Goal: Task Accomplishment & Management: Use online tool/utility

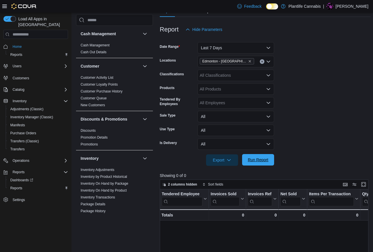
scroll to position [298, 0]
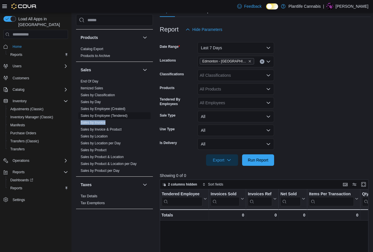
click at [107, 116] on link "Sales by Employee (Tendered)" at bounding box center [104, 116] width 47 height 4
click at [101, 116] on link "Sales by Employee (Tendered)" at bounding box center [104, 116] width 47 height 4
click at [233, 48] on button "Last 7 Days" at bounding box center [236, 47] width 77 height 11
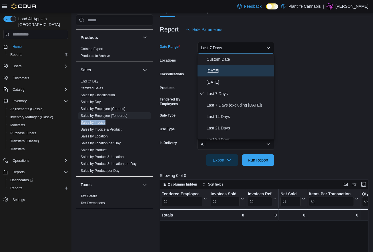
click at [227, 70] on span "[DATE]" at bounding box center [239, 70] width 65 height 7
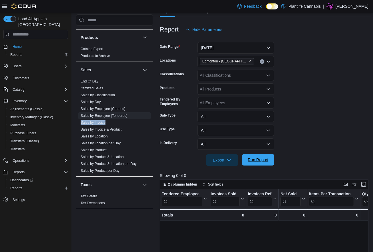
click at [262, 157] on span "Run Report" at bounding box center [258, 159] width 25 height 11
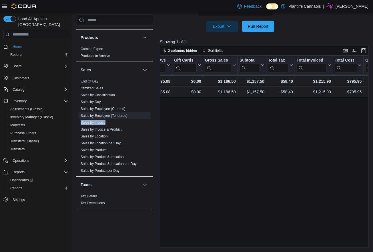
scroll to position [0, 254]
click at [255, 25] on span "Run Report" at bounding box center [258, 26] width 21 height 6
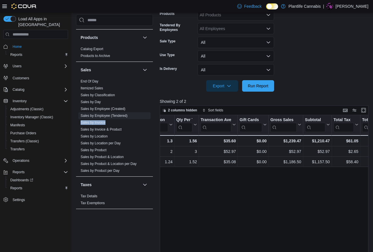
scroll to position [79, 0]
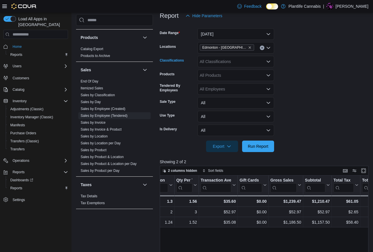
click at [215, 64] on div "All Classifications" at bounding box center [236, 61] width 77 height 11
type input "***"
click at [250, 71] on div "Accessory Group" at bounding box center [236, 71] width 70 height 6
click at [267, 140] on div at bounding box center [265, 138] width 211 height 5
click at [268, 144] on span "Run Report" at bounding box center [258, 146] width 21 height 6
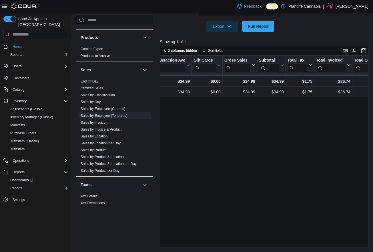
scroll to position [0, 260]
